Goal: Task Accomplishment & Management: Complete application form

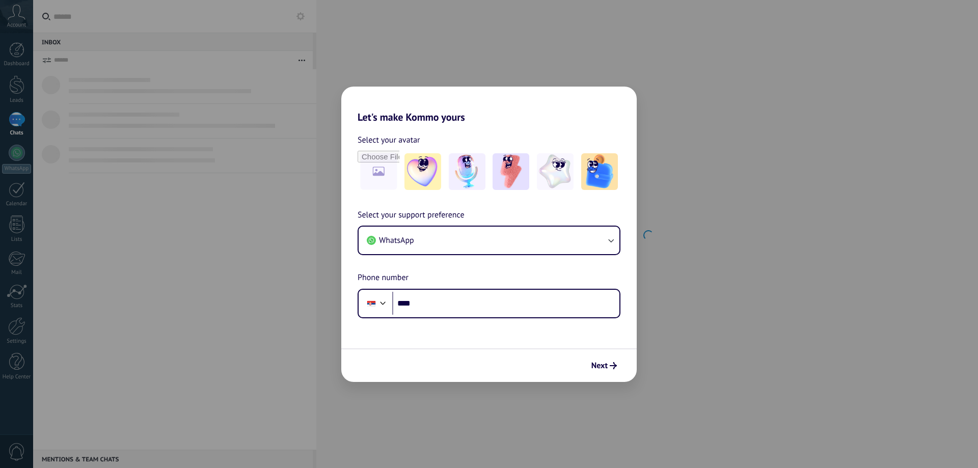
click at [539, 402] on div "Let's make Kommo yours Select your avatar Select your support preference WhatsA…" at bounding box center [489, 234] width 978 height 468
click at [598, 367] on span "Next" at bounding box center [599, 365] width 16 height 7
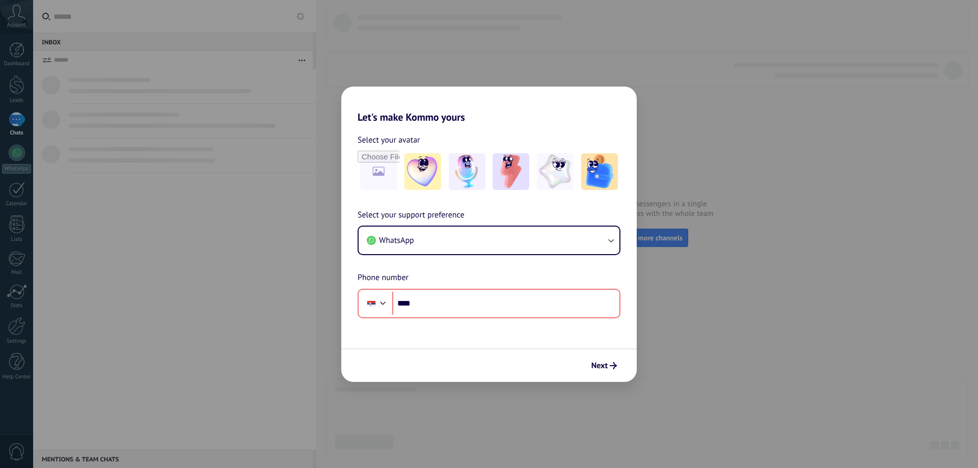
click at [522, 60] on div "Let's make Kommo yours Select your avatar Select your support preference WhatsA…" at bounding box center [489, 234] width 978 height 468
click at [406, 244] on span "WhatsApp" at bounding box center [396, 240] width 35 height 10
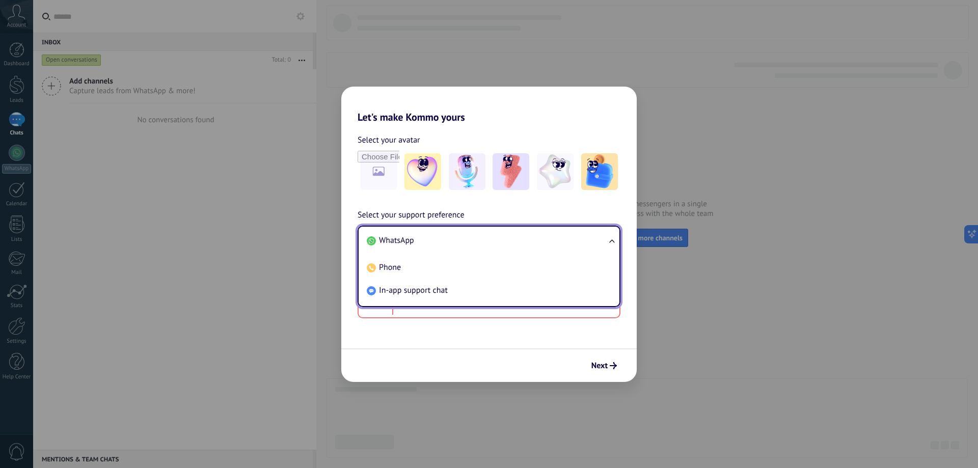
click at [407, 242] on span "WhatsApp" at bounding box center [396, 240] width 35 height 10
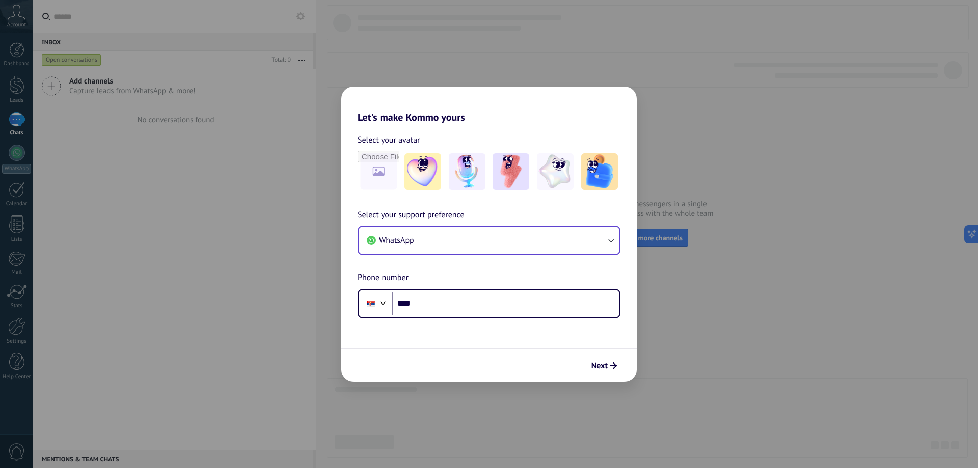
click at [423, 150] on div "Select your avatar" at bounding box center [489, 162] width 263 height 59
click at [429, 166] on img at bounding box center [422, 171] width 37 height 37
click at [599, 364] on span "Next" at bounding box center [599, 365] width 16 height 7
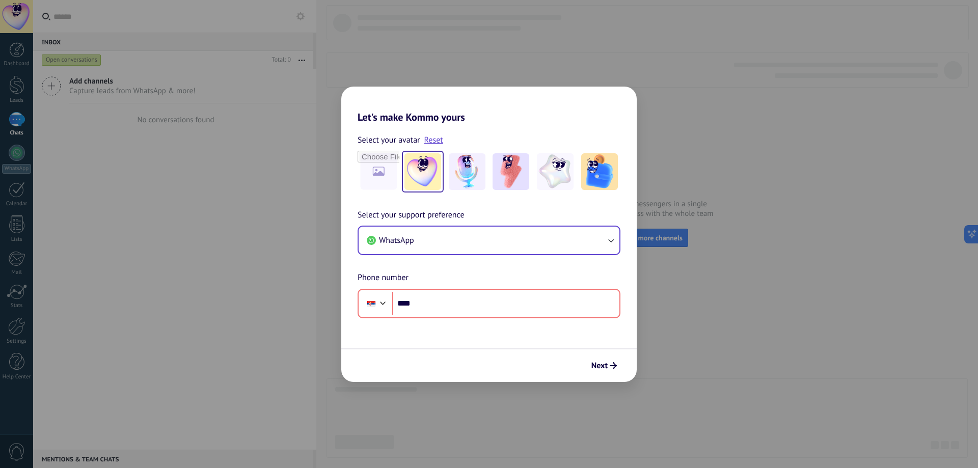
click at [738, 321] on div "Let's make Kommo yours Select your avatar Reset Select your support preference …" at bounding box center [489, 234] width 978 height 468
drag, startPoint x: 316, startPoint y: 342, endPoint x: 332, endPoint y: 334, distance: 18.0
click at [318, 343] on div "Let's make Kommo yours Select your avatar Reset Select your support preference …" at bounding box center [489, 234] width 978 height 468
click at [434, 304] on input "****" at bounding box center [505, 303] width 227 height 23
click at [458, 297] on input "****" at bounding box center [505, 303] width 227 height 23
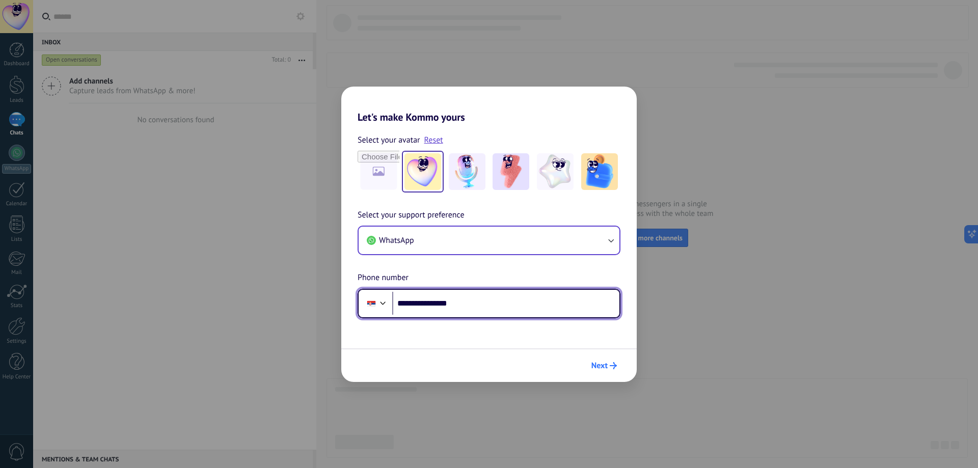
type input "**********"
click at [607, 369] on span "Next" at bounding box center [599, 365] width 16 height 7
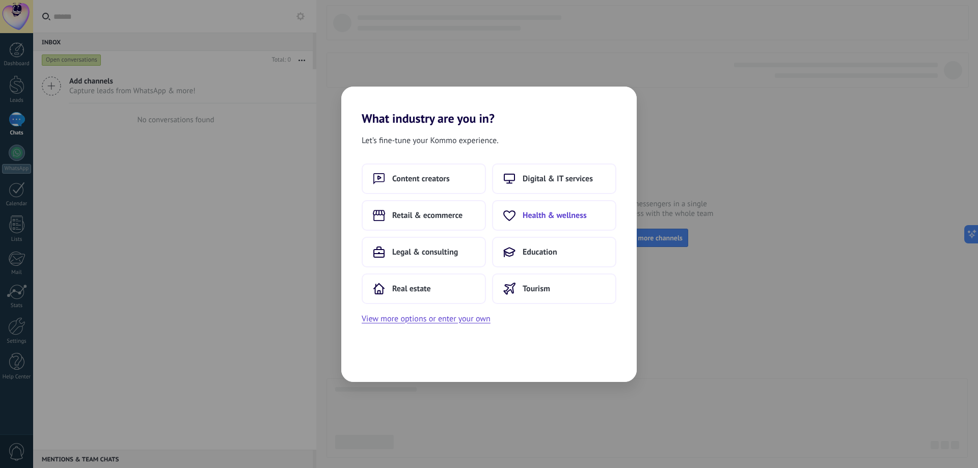
click at [540, 219] on span "Health & wellness" at bounding box center [555, 215] width 64 height 10
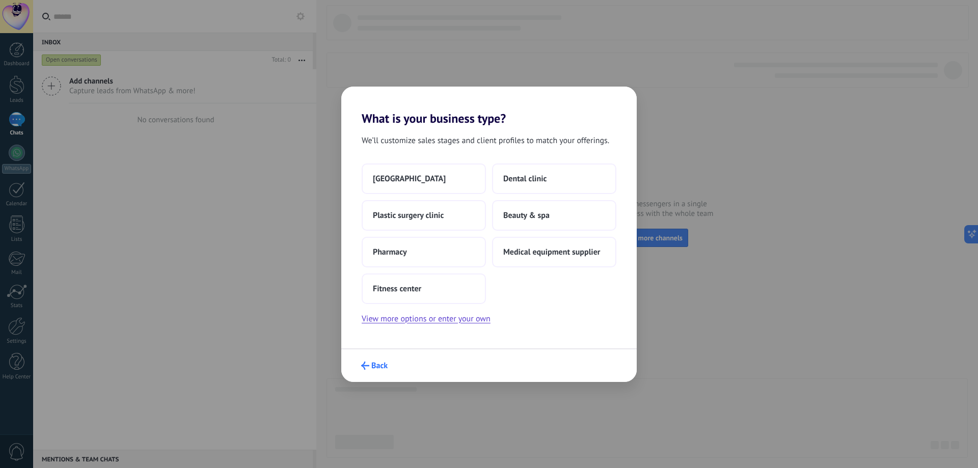
click at [379, 367] on span "Back" at bounding box center [379, 365] width 16 height 7
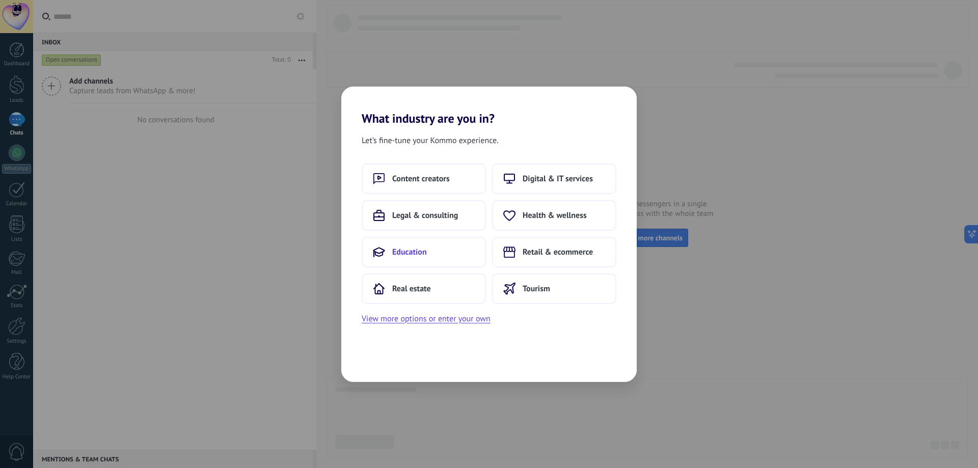
click at [425, 257] on span "Education" at bounding box center [409, 252] width 35 height 10
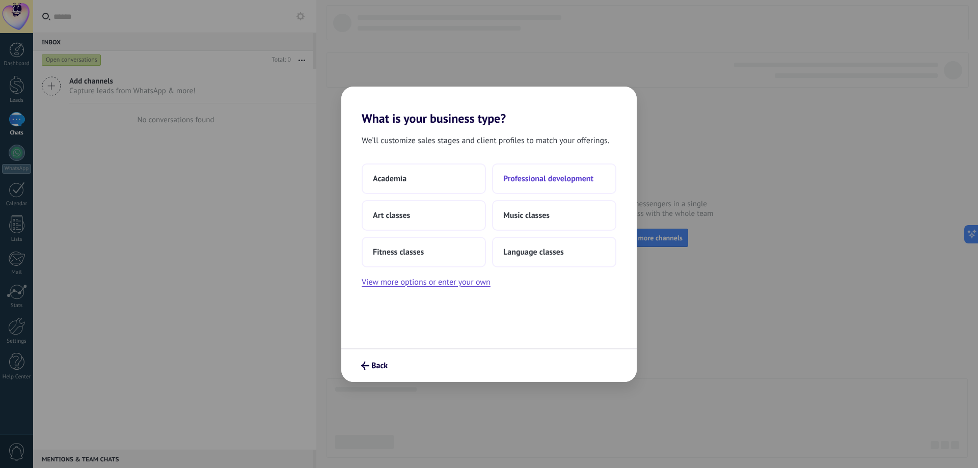
click at [549, 182] on span "Professional development" at bounding box center [548, 179] width 90 height 10
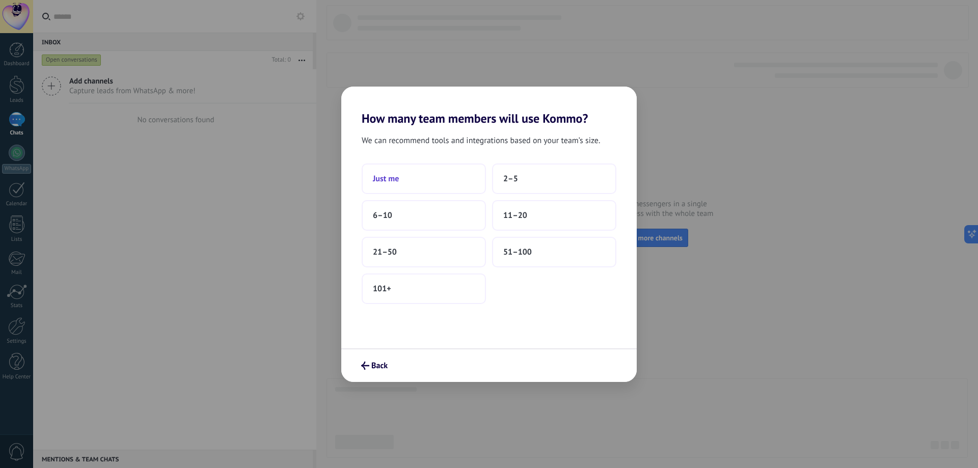
click at [423, 182] on button "Just me" at bounding box center [424, 178] width 124 height 31
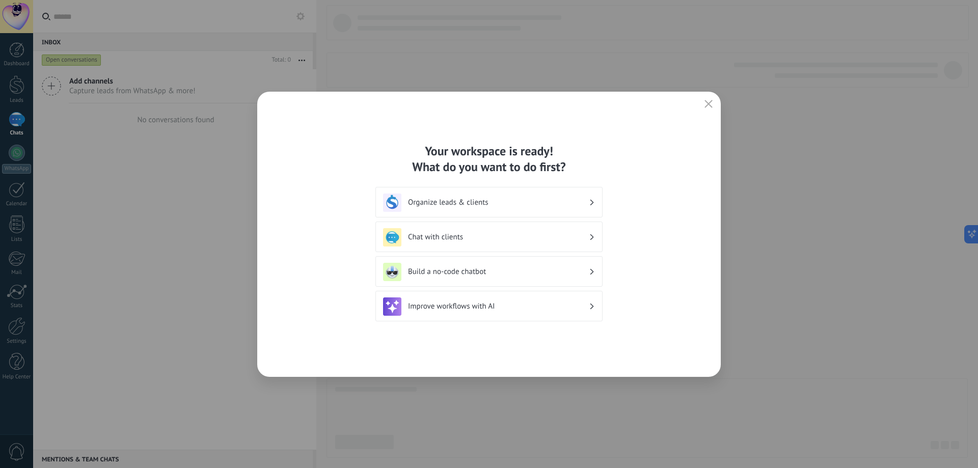
click at [710, 102] on icon "button" at bounding box center [708, 104] width 8 height 8
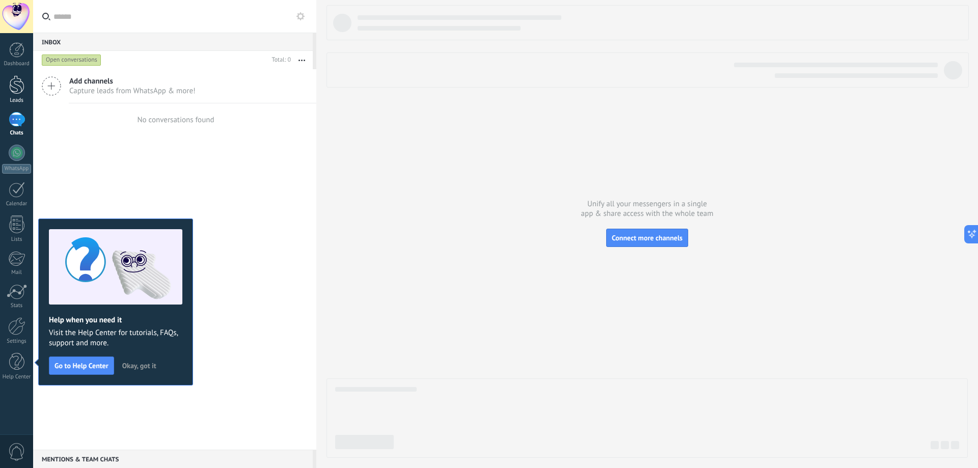
click at [18, 88] on div at bounding box center [16, 84] width 15 height 19
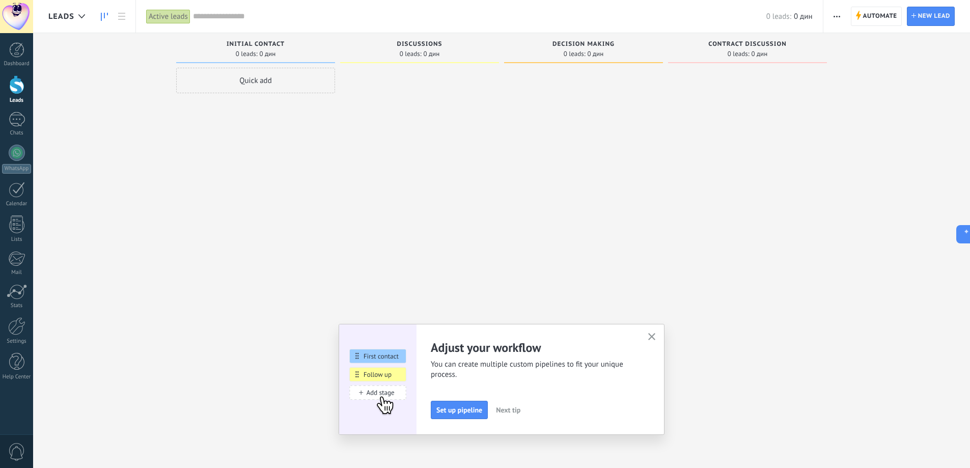
click at [22, 16] on div at bounding box center [16, 16] width 33 height 33
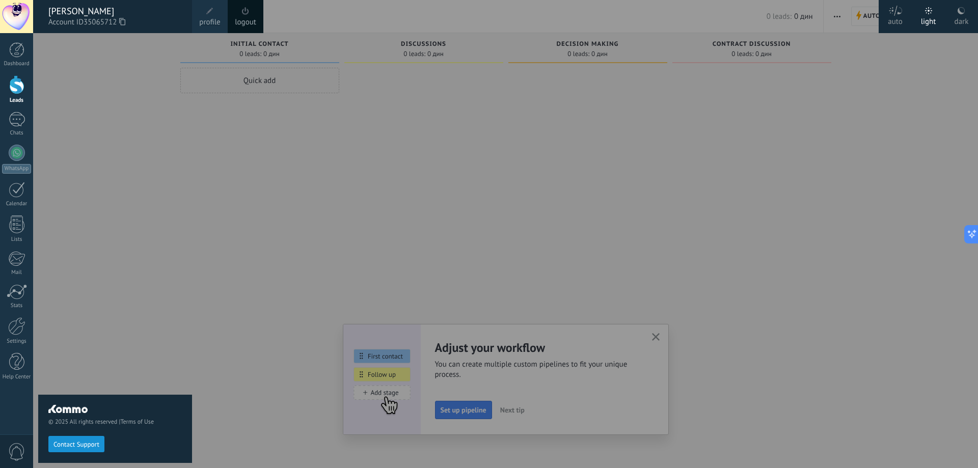
click at [250, 17] on link "logout" at bounding box center [245, 22] width 21 height 11
